Goal: Information Seeking & Learning: Check status

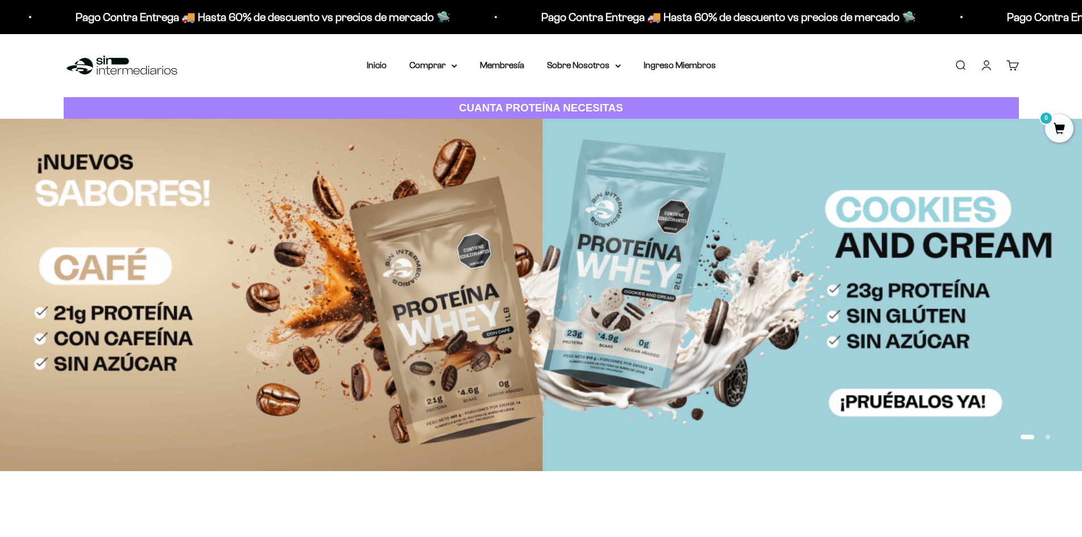
click at [982, 72] on link "Cuenta" at bounding box center [986, 65] width 13 height 13
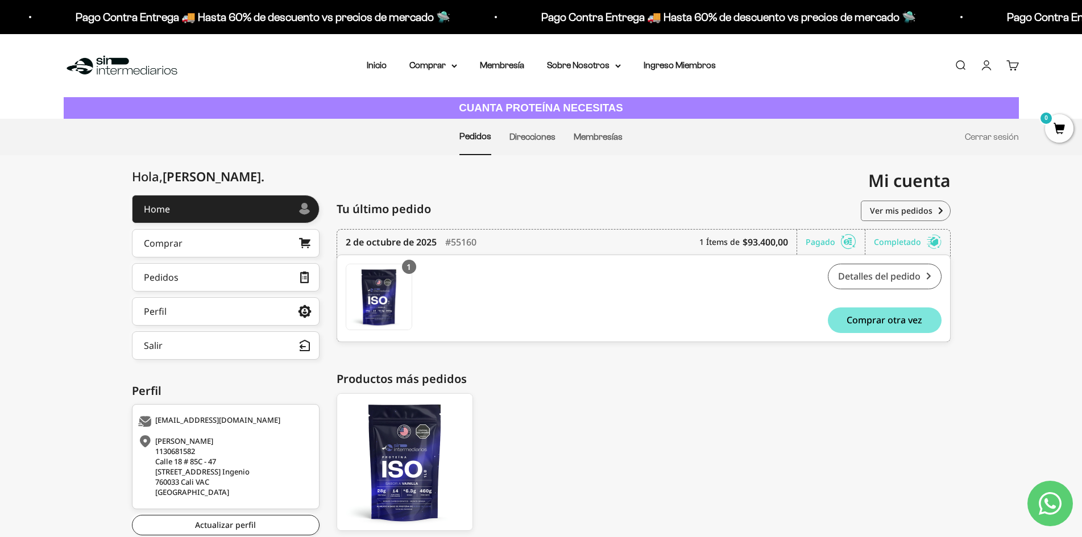
click at [868, 271] on link "Detalles del pedido" at bounding box center [885, 277] width 114 height 26
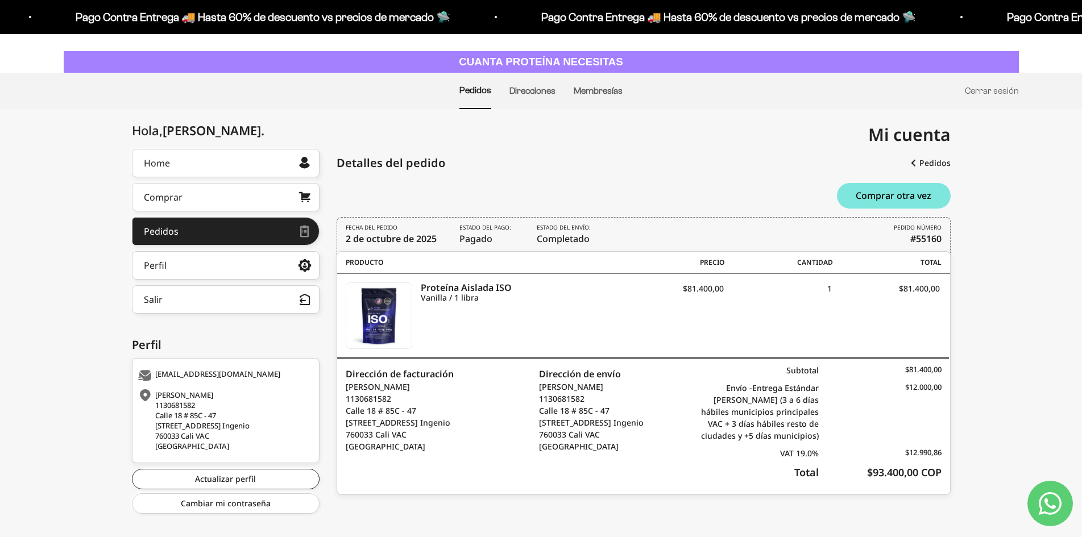
scroll to position [71, 0]
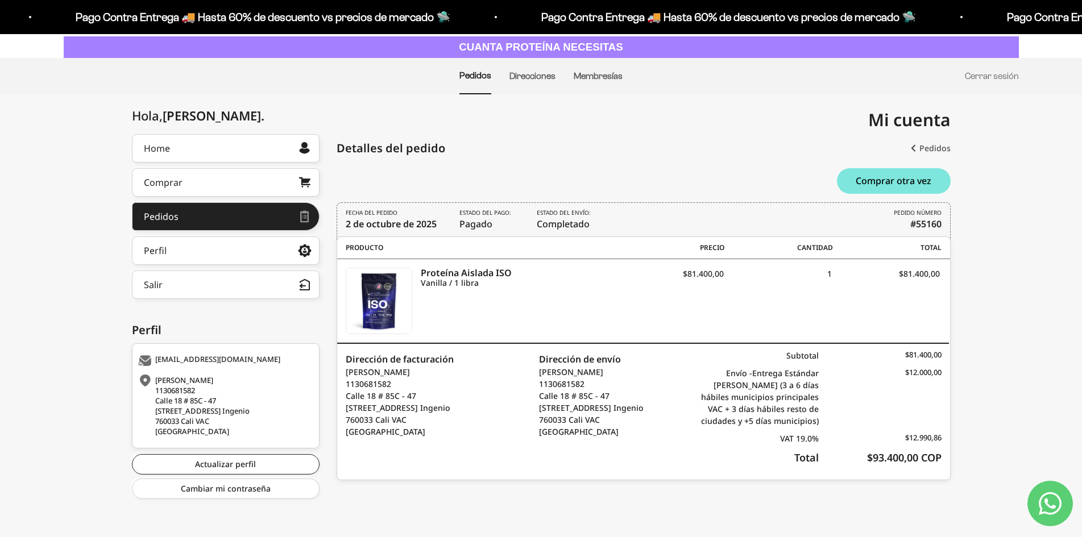
click at [929, 138] on link "Pedidos" at bounding box center [931, 148] width 40 height 20
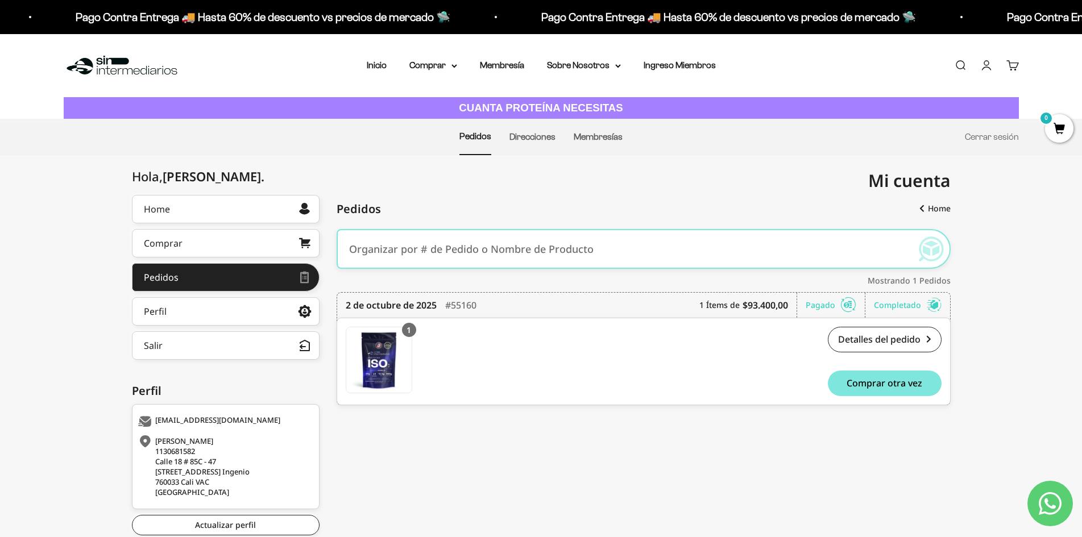
click at [823, 302] on div "Pagado" at bounding box center [835, 305] width 60 height 25
click at [905, 304] on div "Completado" at bounding box center [908, 305] width 68 height 25
